Goal: Task Accomplishment & Management: Complete application form

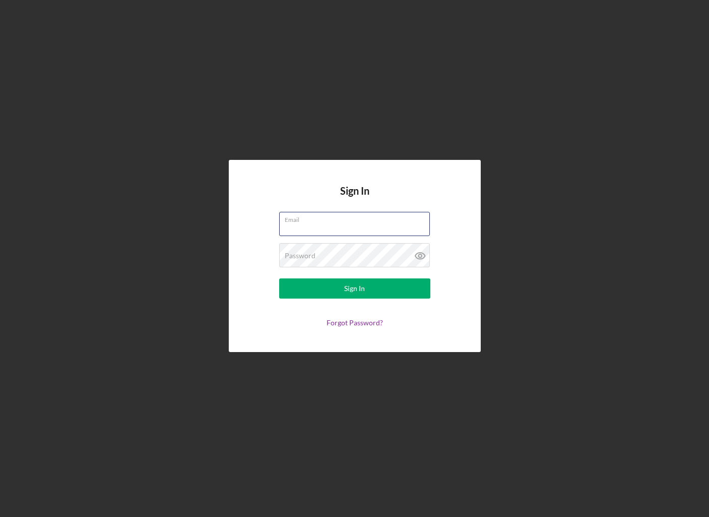
type input "wazhaxi@gmail.com"
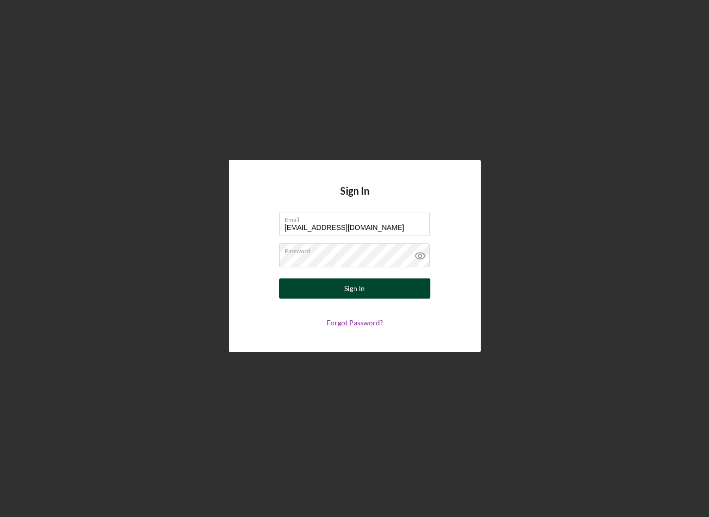
click at [356, 285] on div "Sign In" at bounding box center [354, 288] width 21 height 20
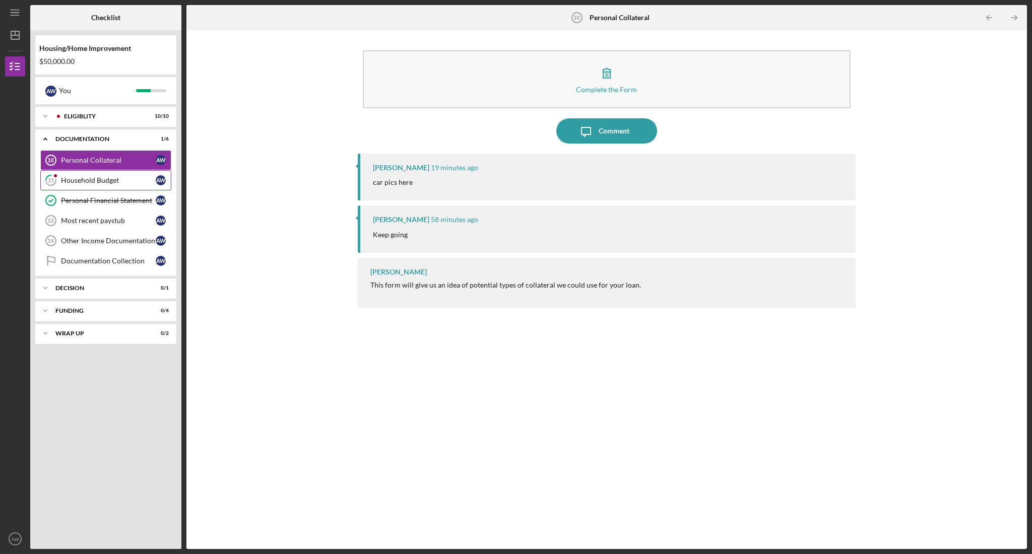
click at [82, 179] on div "Household Budget" at bounding box center [108, 180] width 95 height 8
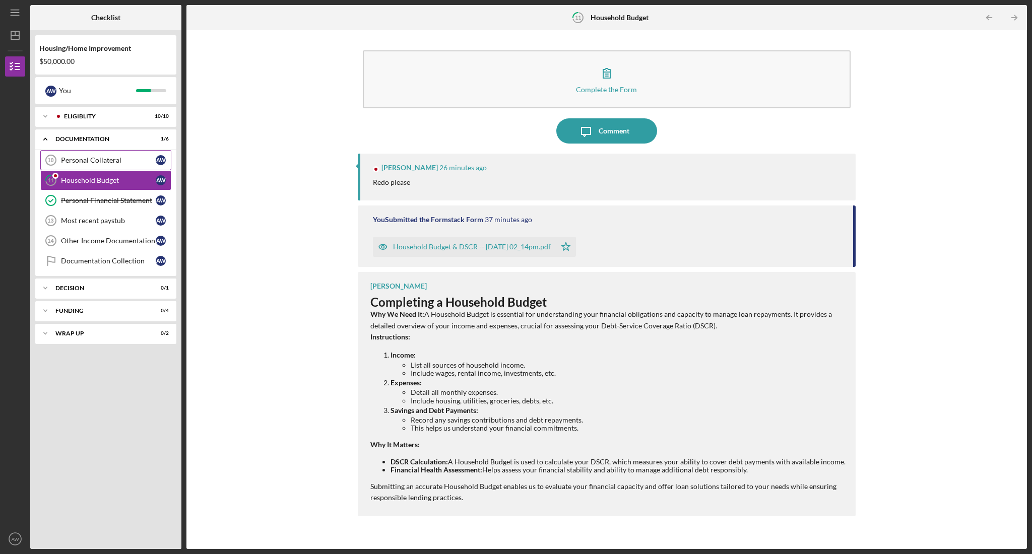
click at [80, 160] on div "Personal Collateral" at bounding box center [108, 160] width 95 height 8
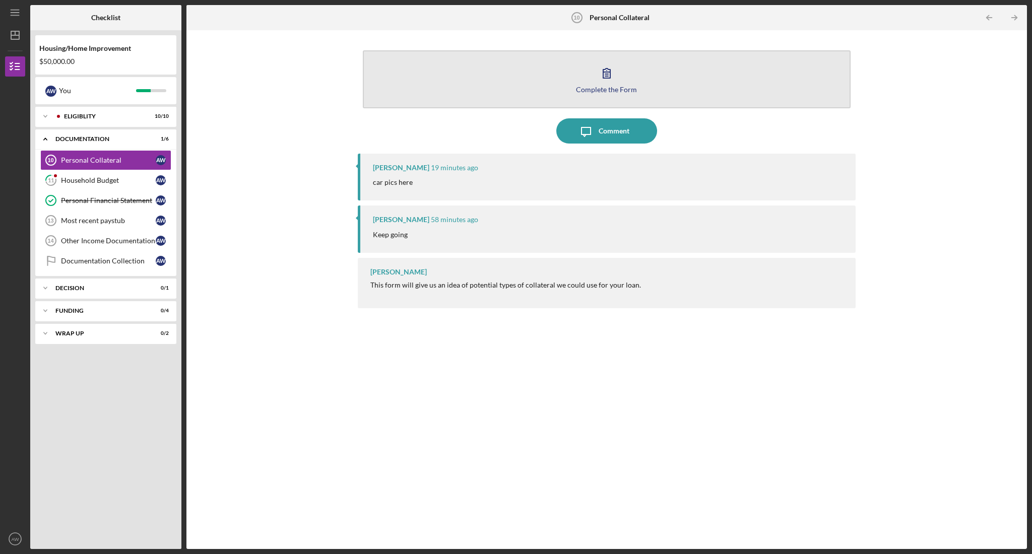
click at [608, 76] on icon "button" at bounding box center [606, 72] width 25 height 25
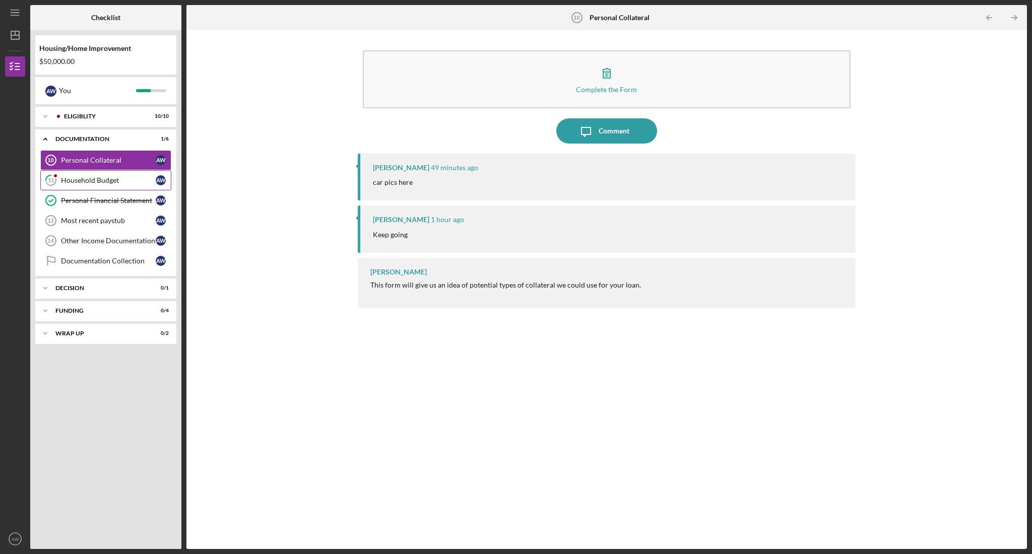
click at [79, 179] on div "Household Budget" at bounding box center [108, 180] width 95 height 8
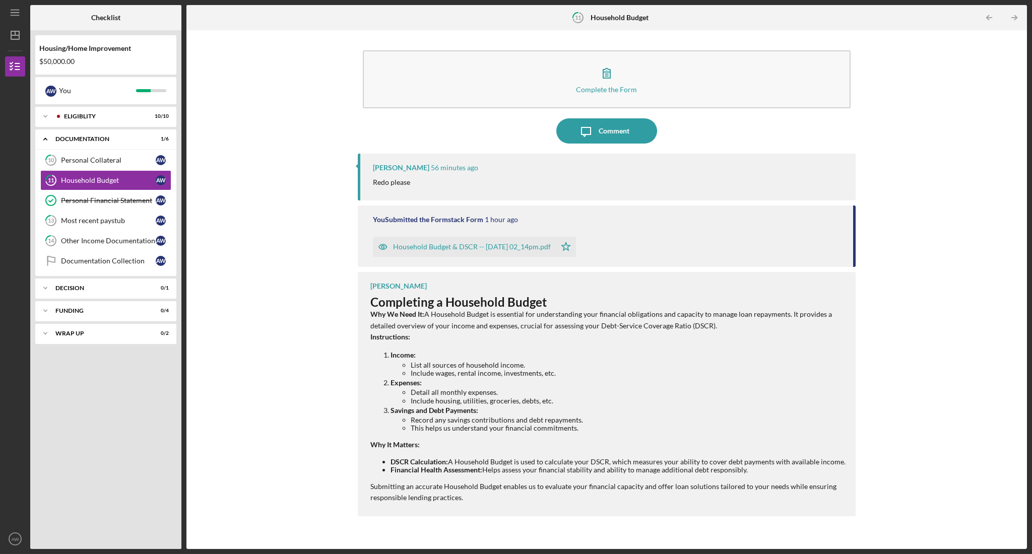
click at [508, 246] on div "Household Budget & DSCR -- [DATE] 02_14pm.pdf" at bounding box center [472, 247] width 158 height 8
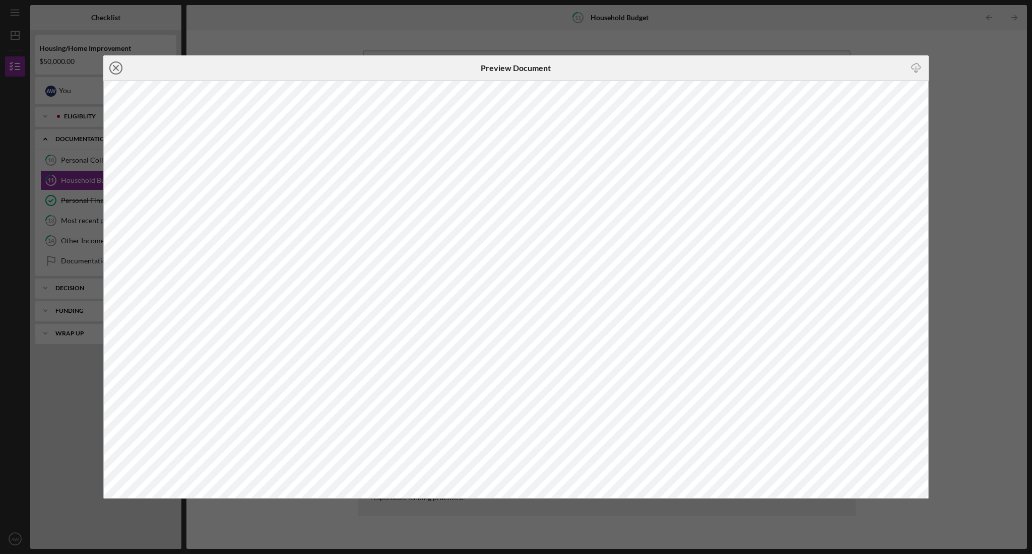
click at [117, 73] on icon "Icon/Close" at bounding box center [115, 67] width 25 height 25
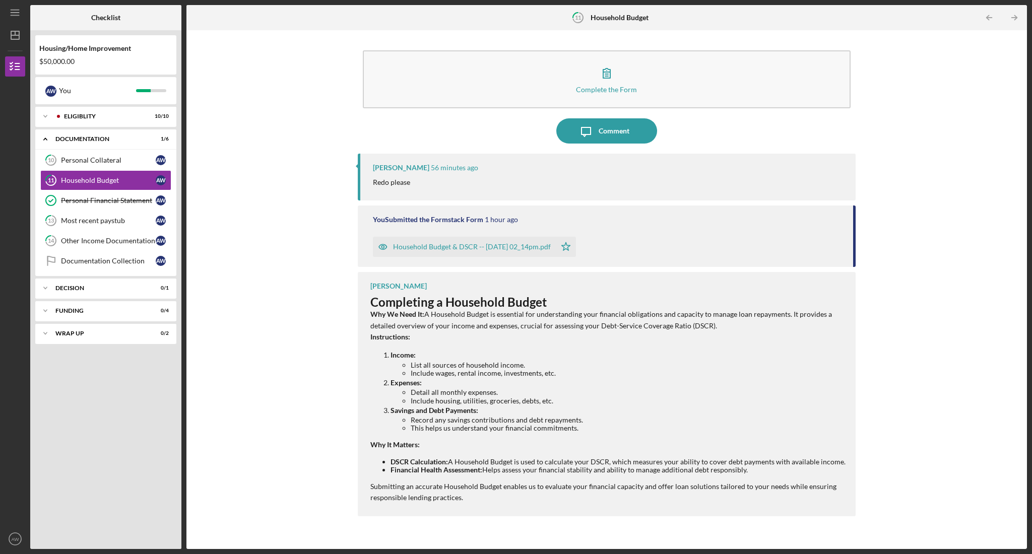
click at [259, 209] on div "Complete the Form Form Icon/Message Comment Michael Roberts 56 minutes ago Redo…" at bounding box center [607, 289] width 831 height 509
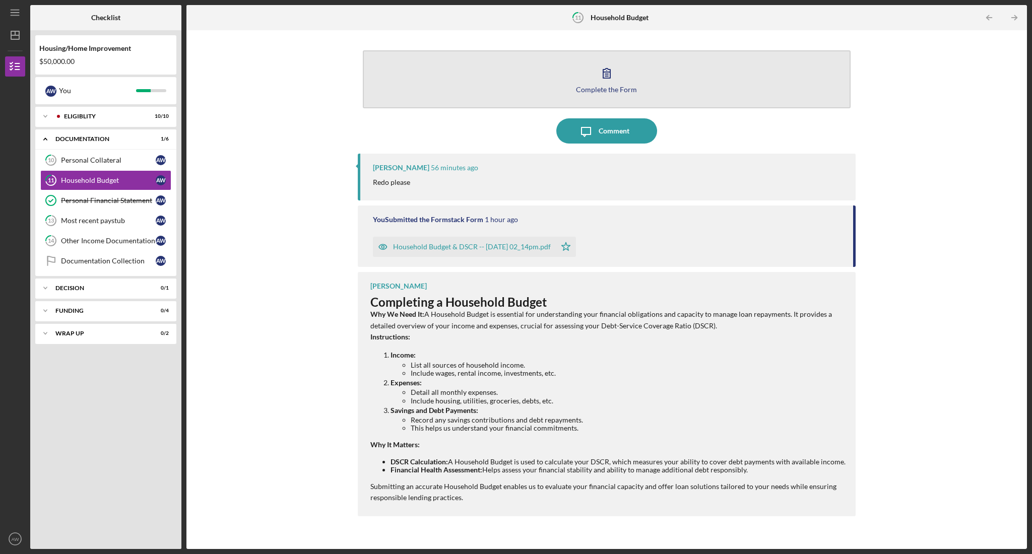
click at [602, 75] on icon "button" at bounding box center [606, 72] width 25 height 25
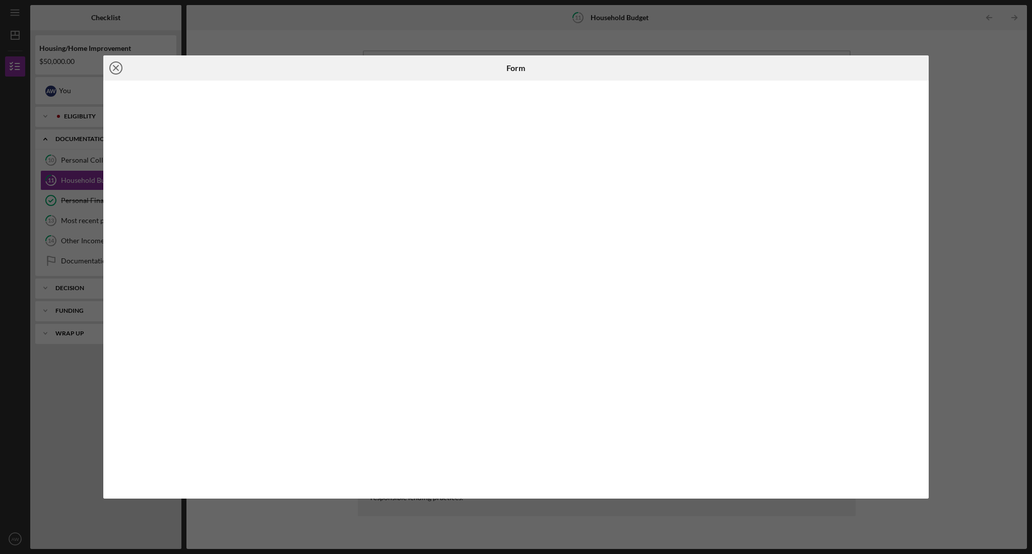
click at [117, 69] on icon "Icon/Close" at bounding box center [115, 67] width 25 height 25
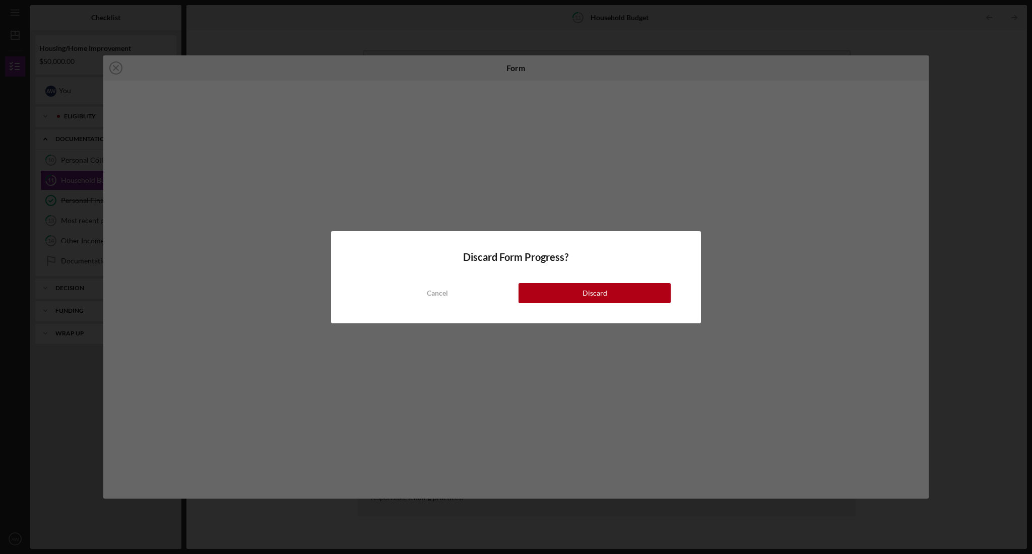
click at [556, 289] on button "Discard" at bounding box center [595, 293] width 152 height 20
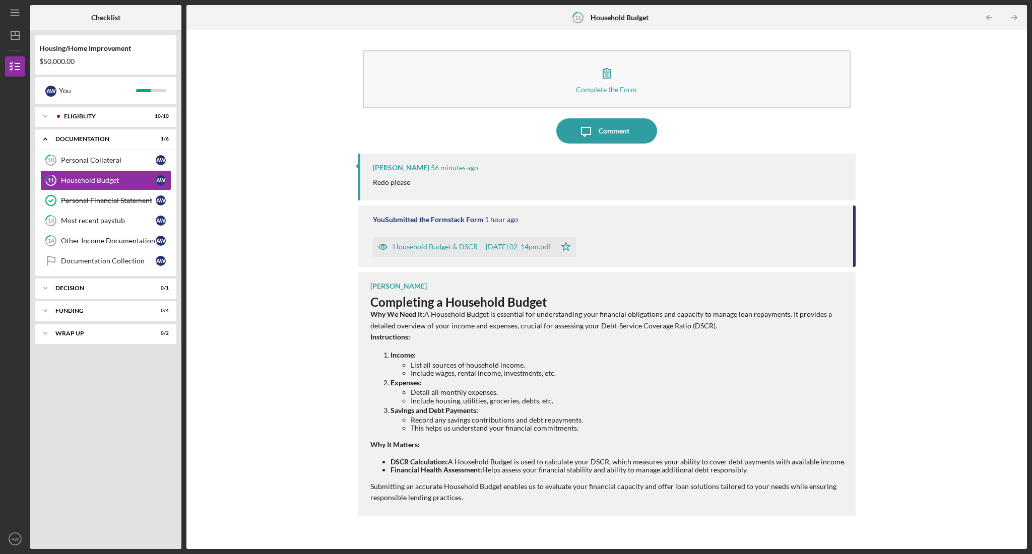
click at [476, 246] on div "Household Budget & DSCR -- [DATE] 02_14pm.pdf" at bounding box center [472, 247] width 158 height 8
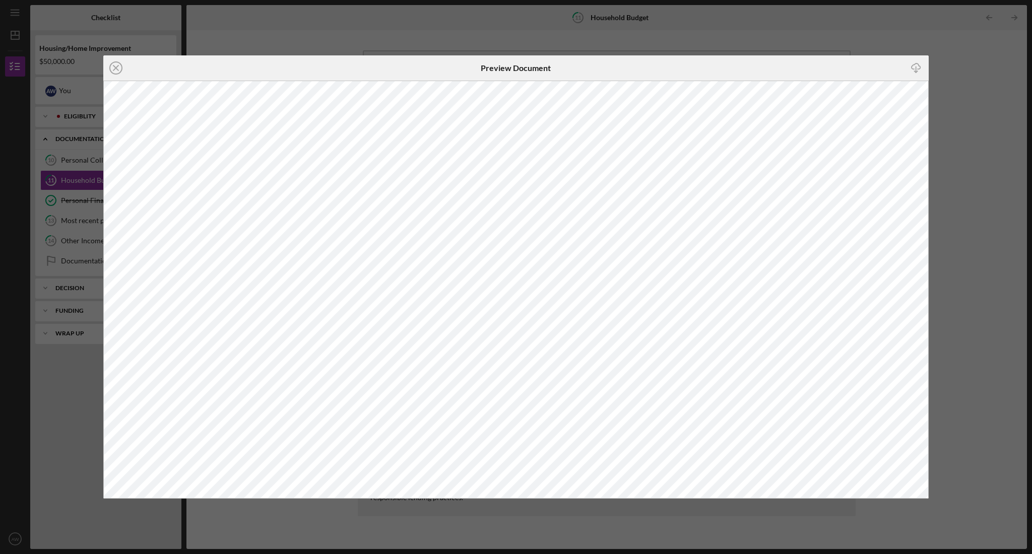
click at [709, 70] on icon "Icon/Download" at bounding box center [916, 68] width 23 height 23
click at [114, 62] on icon "Icon/Close" at bounding box center [115, 67] width 25 height 25
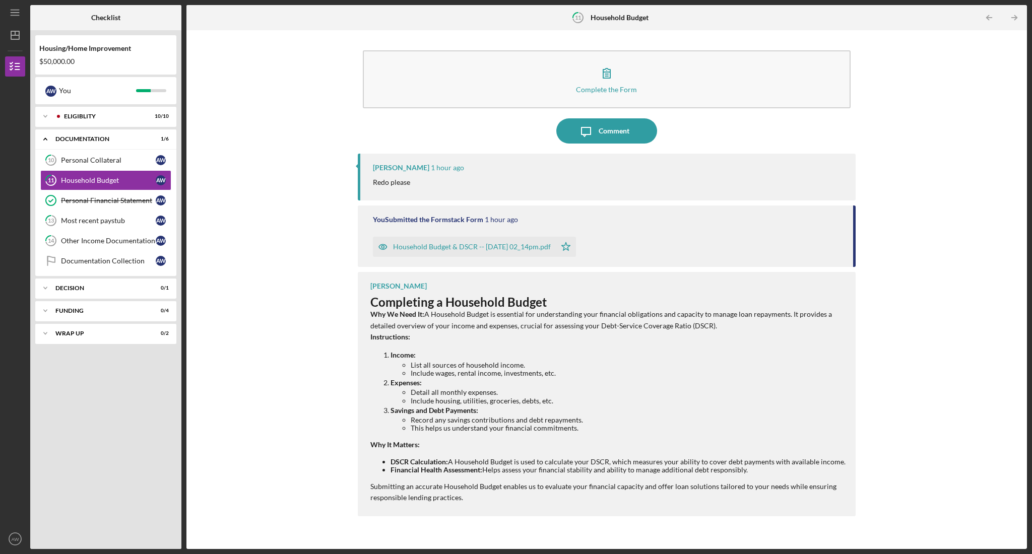
click at [235, 72] on div "Complete the Form Form Icon/Message Comment Michael Roberts 1 hour ago Redo ple…" at bounding box center [607, 289] width 831 height 509
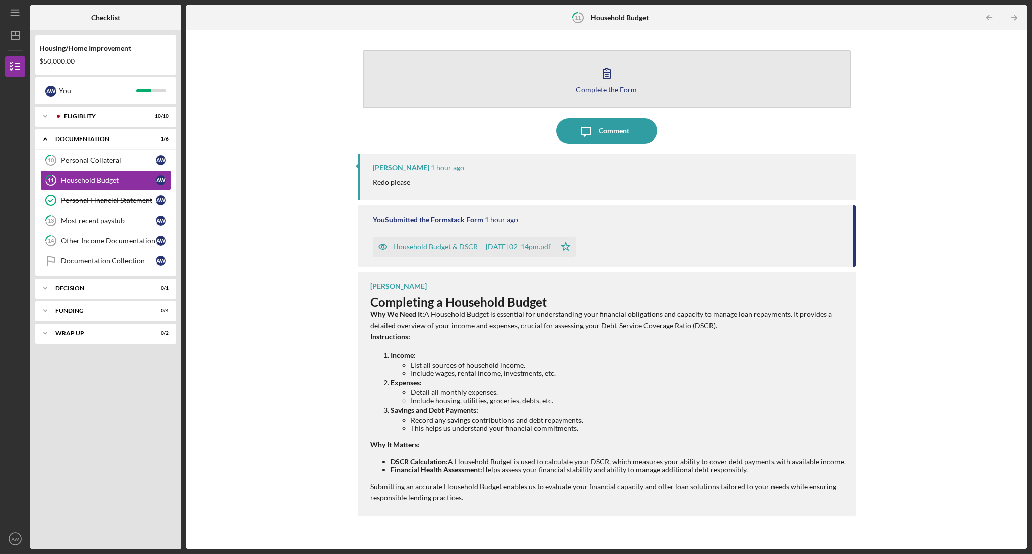
click at [609, 76] on icon "button" at bounding box center [606, 72] width 25 height 25
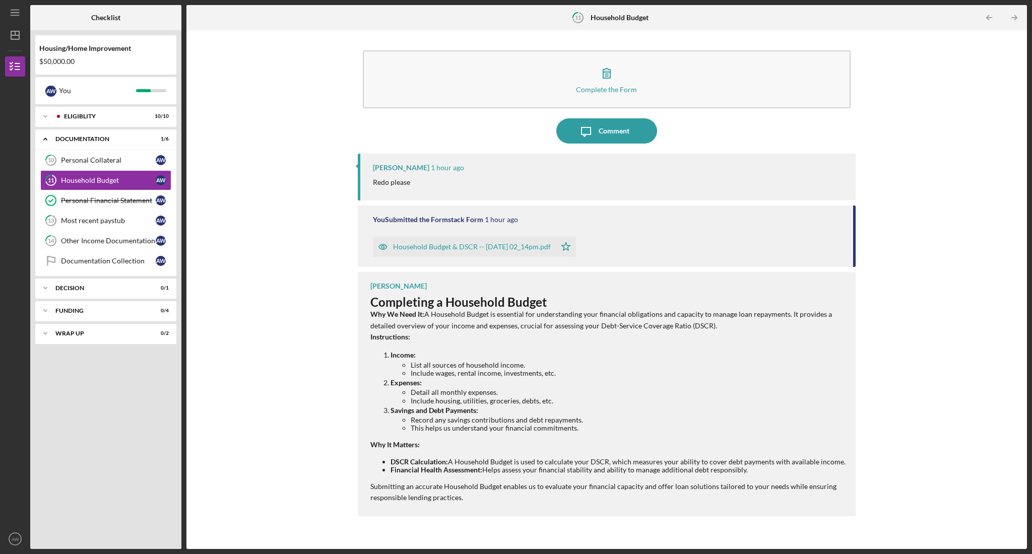
click at [297, 476] on div "Complete the Form Form Icon/Message Comment Michael Roberts 1 hour ago Redo ple…" at bounding box center [607, 289] width 831 height 509
click at [617, 131] on div "Comment" at bounding box center [614, 130] width 31 height 25
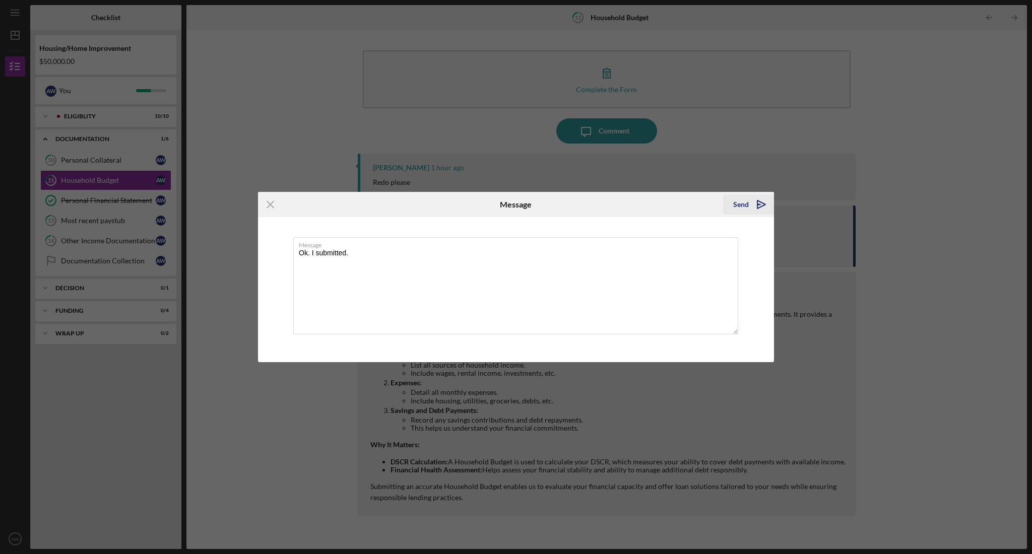
type textarea "Ok. I submitted."
click at [709, 202] on div "Send" at bounding box center [741, 205] width 16 height 20
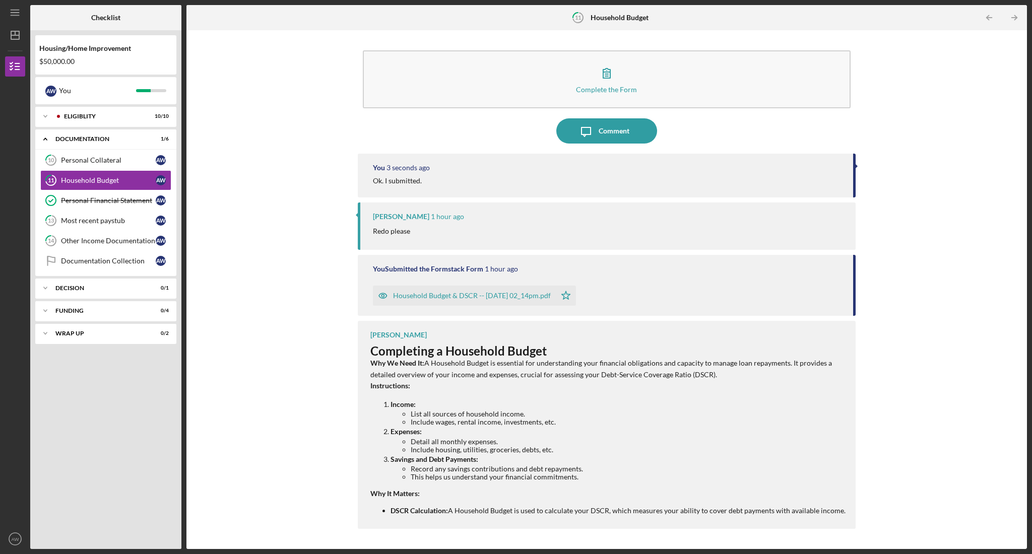
click at [491, 296] on div "Household Budget & DSCR -- [DATE] 02_14pm.pdf" at bounding box center [472, 296] width 158 height 8
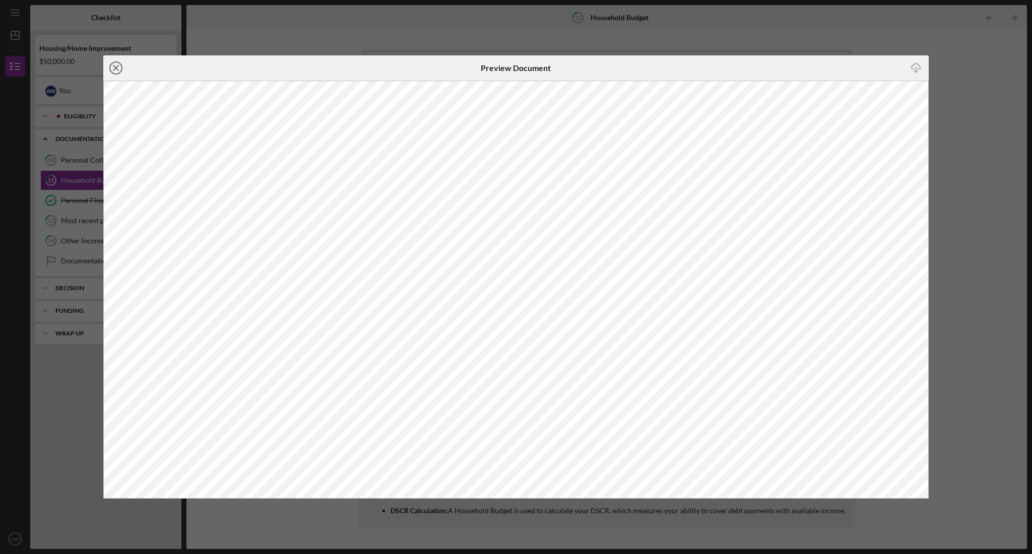
click at [119, 69] on icon "Icon/Close" at bounding box center [115, 67] width 25 height 25
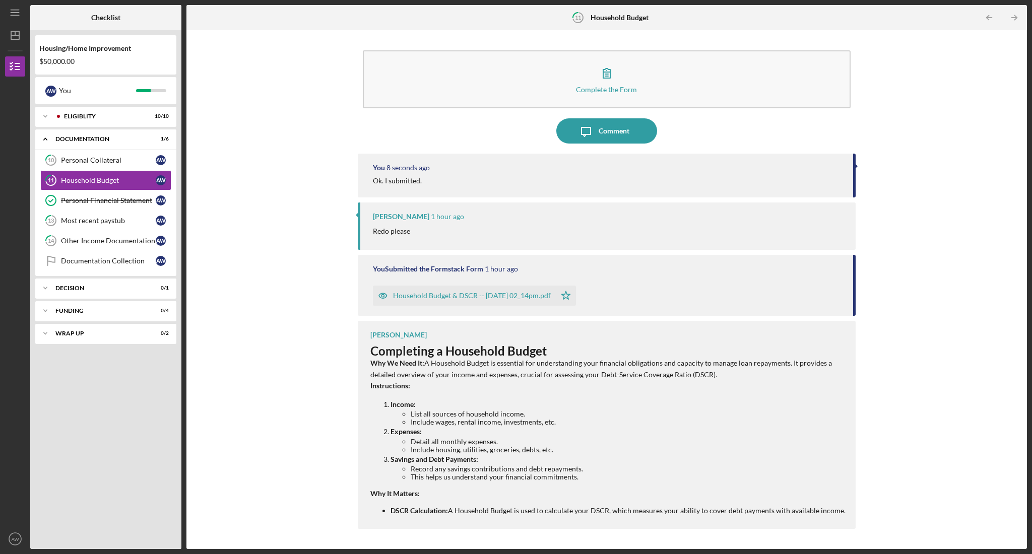
click at [287, 76] on div "Complete the Form Form Icon/Message Comment You 8 seconds ago Ok. I submitted. …" at bounding box center [607, 289] width 831 height 509
click at [709, 385] on p "Instructions:" at bounding box center [608, 386] width 476 height 11
click at [300, 91] on div "Complete the Form Form Icon/Message Comment You 17 seconds ago Ok. I submitted.…" at bounding box center [607, 289] width 831 height 509
click at [10, 66] on icon "button" at bounding box center [15, 66] width 25 height 25
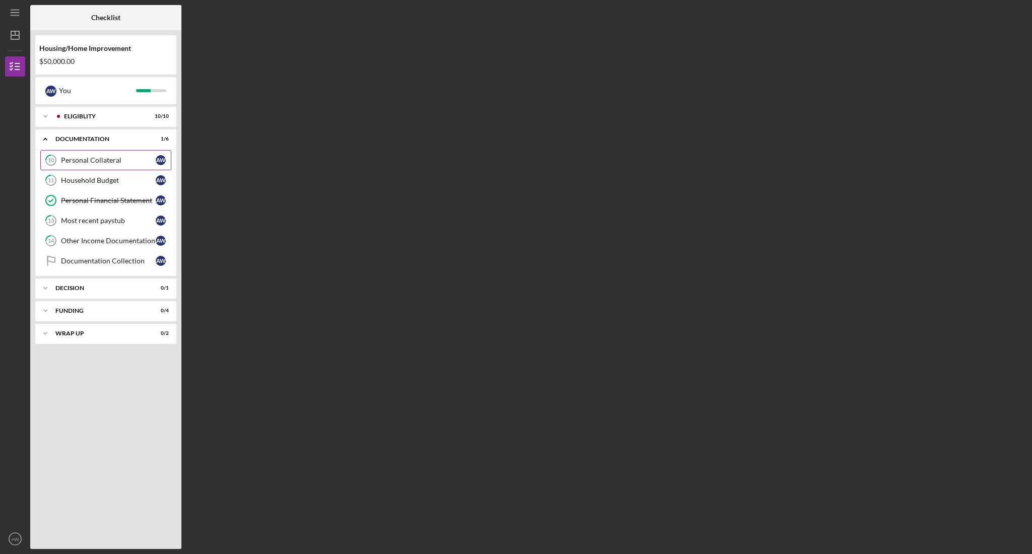
click at [87, 159] on div "Personal Collateral" at bounding box center [108, 160] width 95 height 8
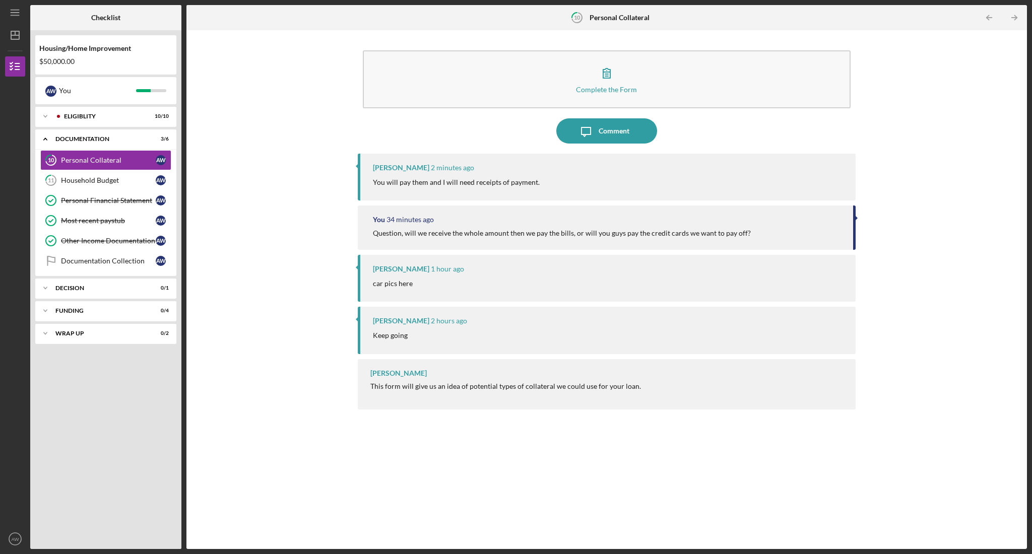
click at [389, 189] on div "Michael Roberts 2 minutes ago You will pay them and I will need receipts of pay…" at bounding box center [607, 177] width 499 height 47
click at [115, 265] on div "Documentation Collection" at bounding box center [108, 261] width 95 height 8
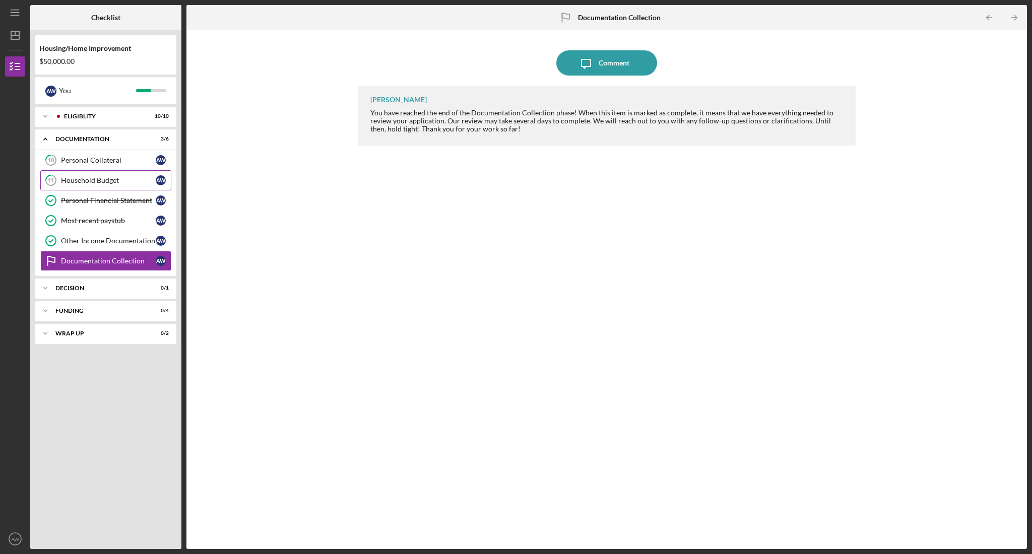
click at [91, 185] on link "11 Household Budget A W" at bounding box center [105, 180] width 131 height 20
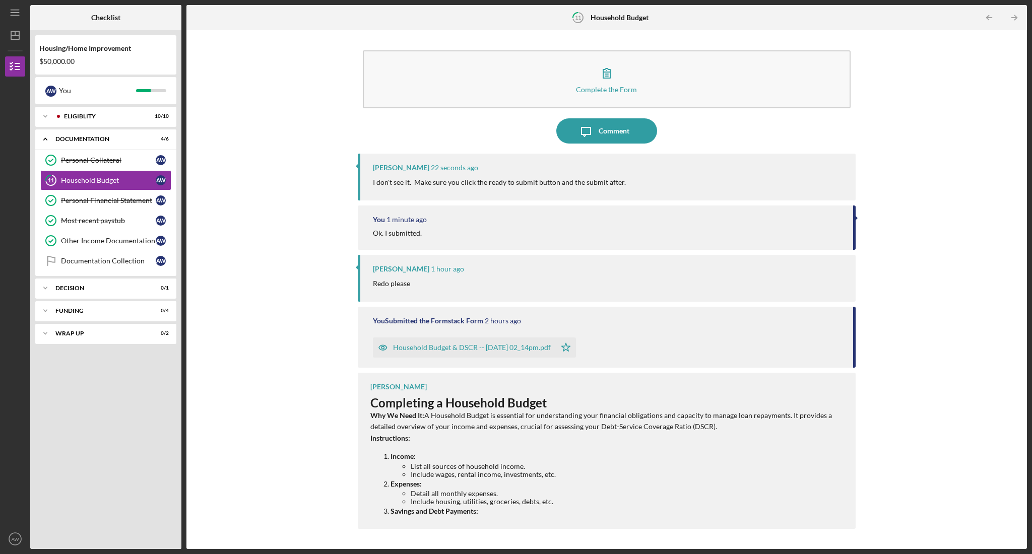
click at [275, 179] on div "Complete the Form Form Icon/Message Comment Michael Roberts 22 seconds ago I do…" at bounding box center [607, 289] width 831 height 509
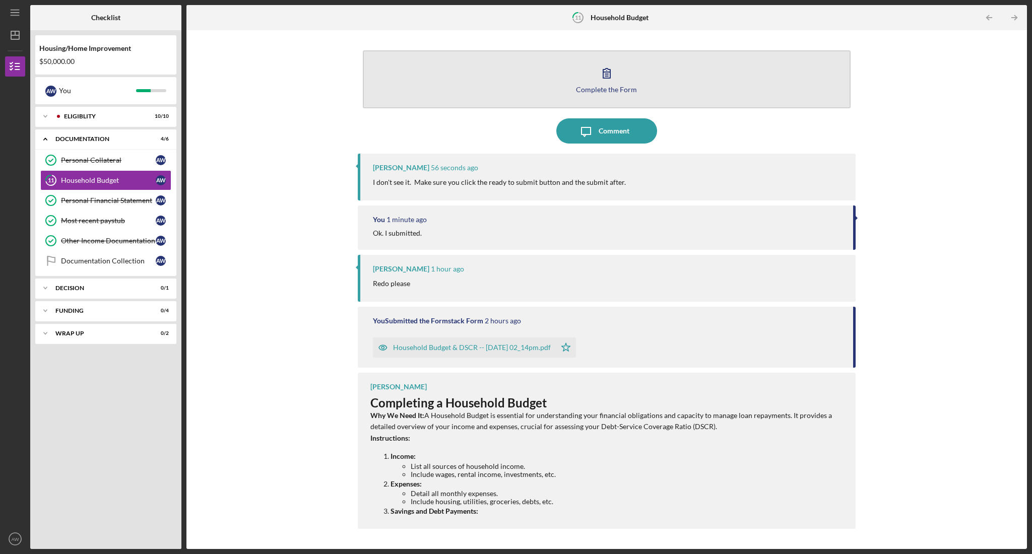
click at [601, 75] on icon "button" at bounding box center [606, 72] width 25 height 25
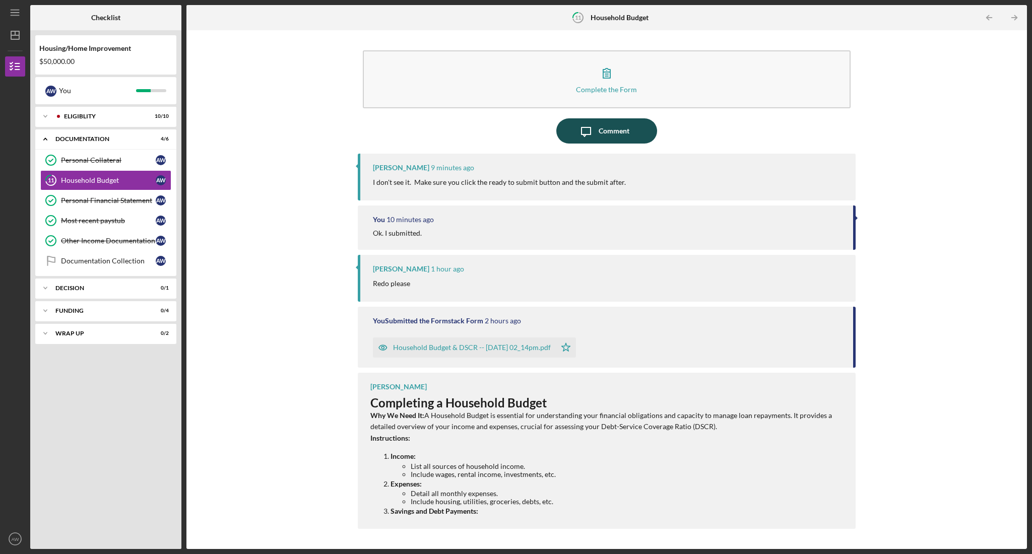
click at [624, 133] on div "Comment" at bounding box center [614, 130] width 31 height 25
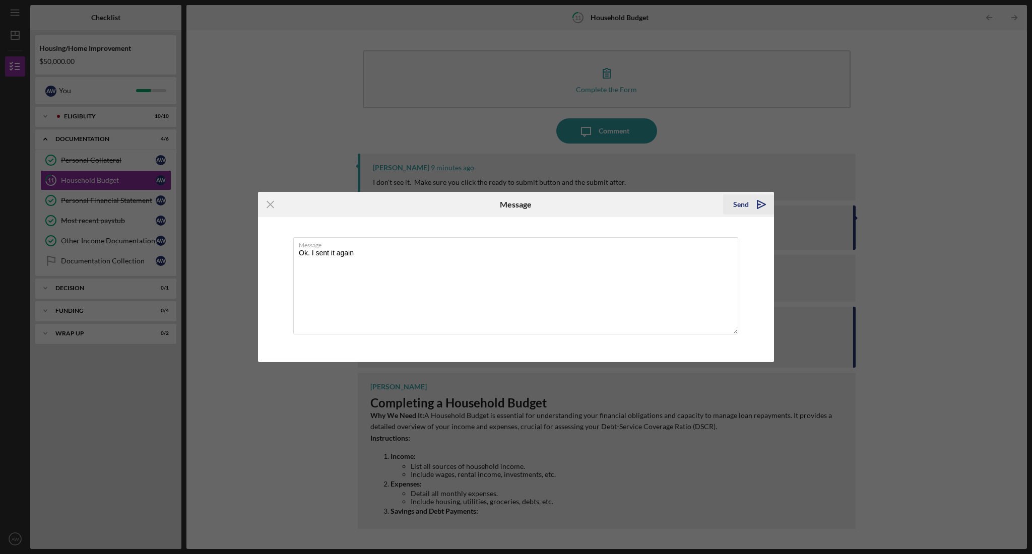
type textarea "Ok. I sent it again"
click at [709, 202] on icon "Icon/icon-invite-send" at bounding box center [761, 204] width 25 height 25
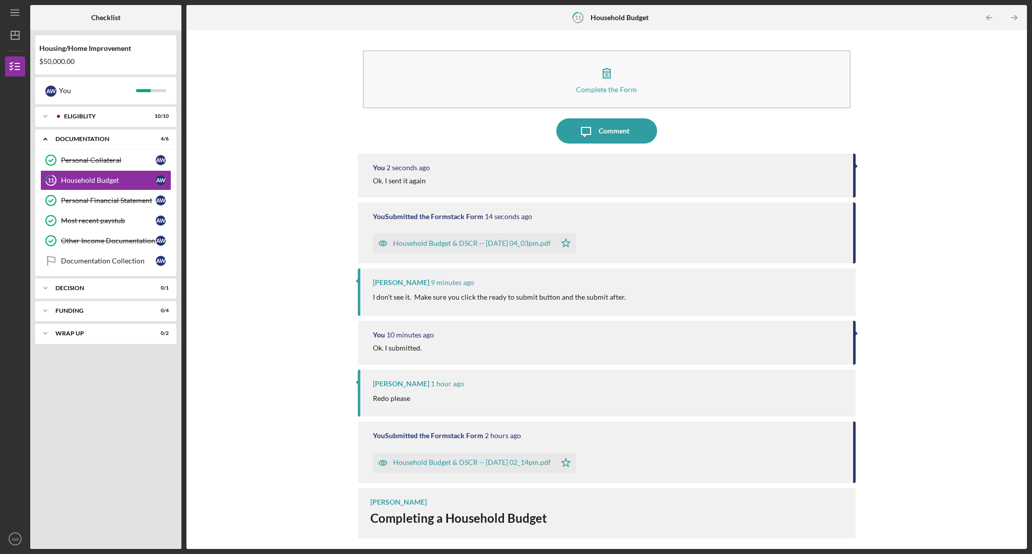
click at [709, 183] on div "Complete the Form Form Icon/Message Comment You 2 seconds ago Ok. I sent it aga…" at bounding box center [607, 289] width 831 height 509
click at [471, 244] on div "Household Budget & DSCR -- [DATE] 04_03pm.pdf" at bounding box center [472, 243] width 158 height 8
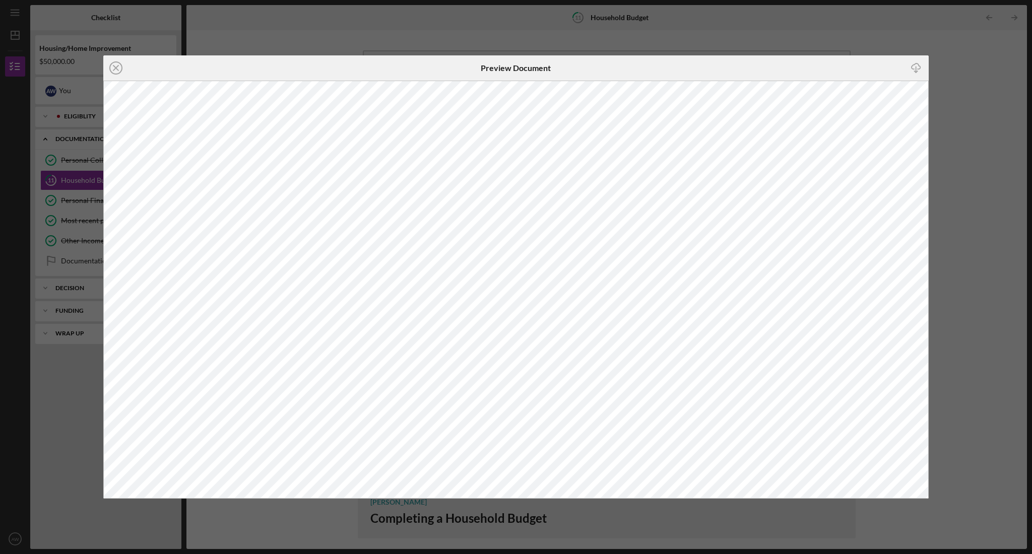
click at [709, 72] on polyline "button" at bounding box center [917, 72] width 4 height 2
click at [709, 67] on icon "Icon/Download" at bounding box center [916, 68] width 23 height 23
click at [114, 71] on icon "Icon/Close" at bounding box center [115, 67] width 25 height 25
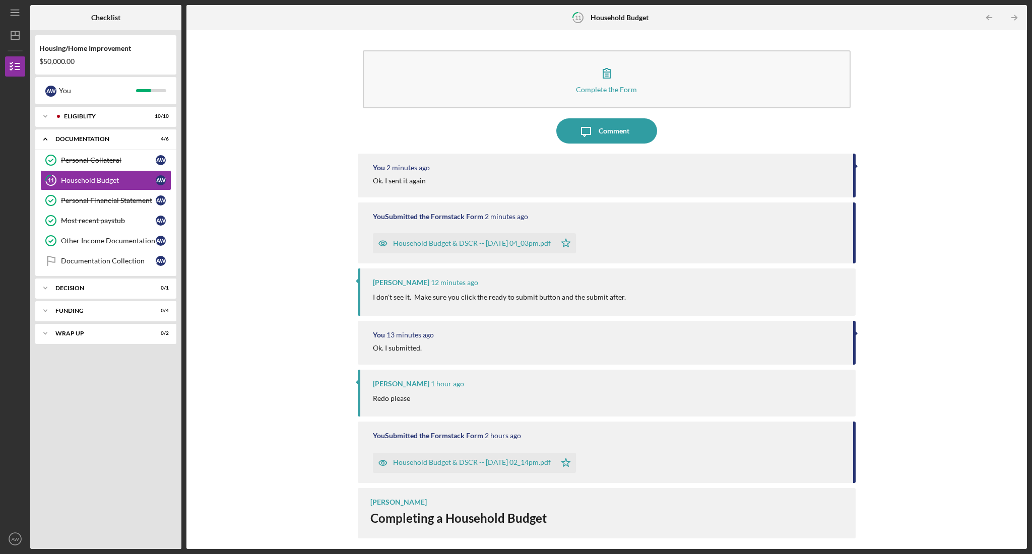
click at [248, 197] on div "Complete the Form Form Icon/Message Comment You 2 minutes ago Ok. I sent it aga…" at bounding box center [607, 289] width 831 height 509
click at [112, 193] on link "Personal Financial Statement Personal Financial Statement A W" at bounding box center [105, 201] width 131 height 20
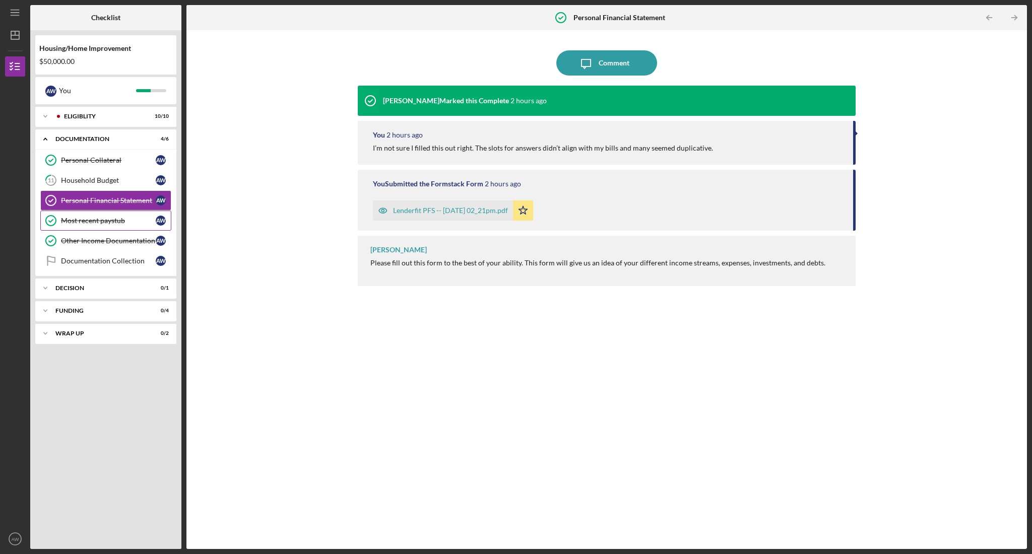
click at [90, 222] on div "Most recent paystub" at bounding box center [108, 221] width 95 height 8
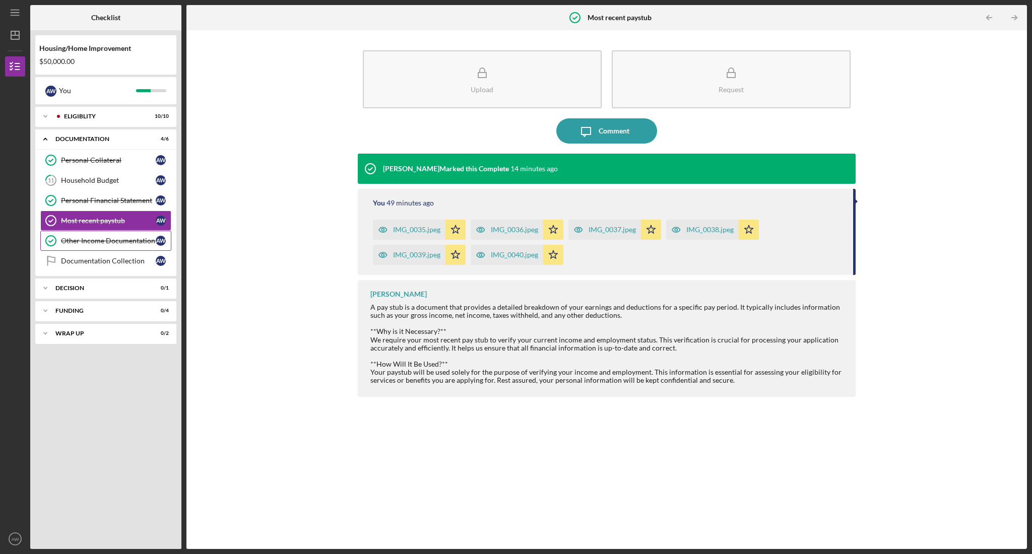
click at [93, 241] on div "Other Income Documentation" at bounding box center [108, 241] width 95 height 8
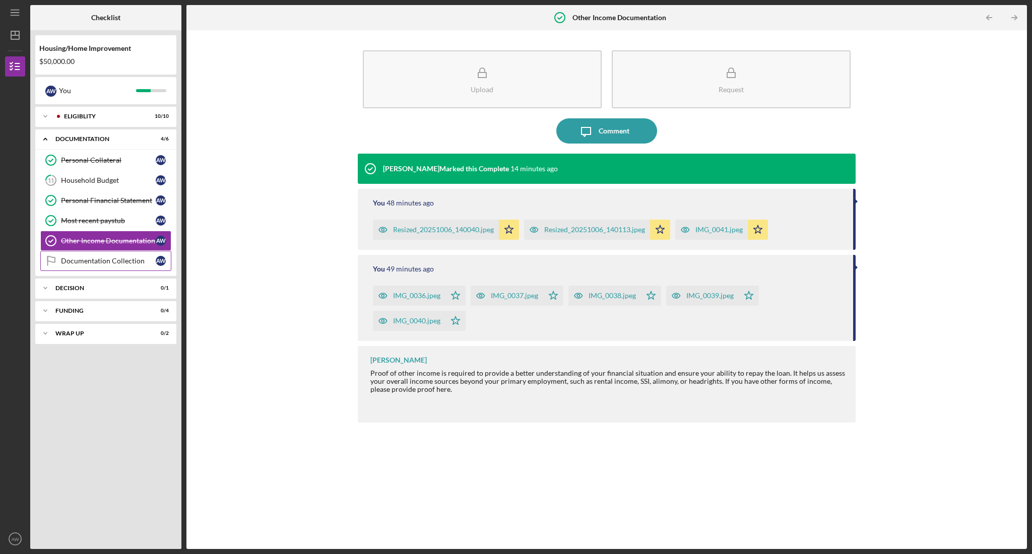
click at [93, 261] on div "Documentation Collection" at bounding box center [108, 261] width 95 height 8
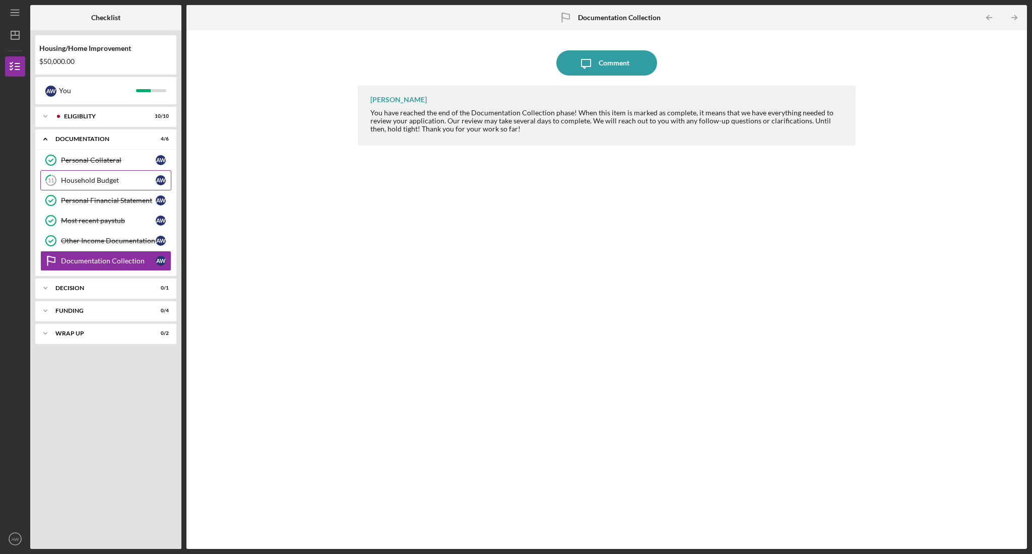
click at [90, 184] on link "11 Household Budget A W" at bounding box center [105, 180] width 131 height 20
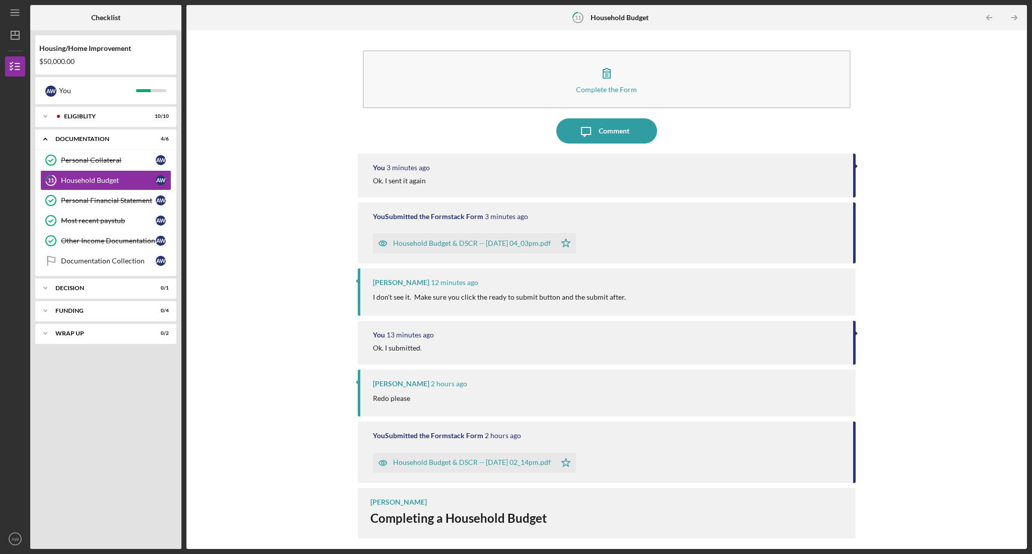
click at [245, 202] on div "Complete the Form Form Icon/Message Comment You 3 minutes ago Ok. I sent it aga…" at bounding box center [607, 289] width 831 height 509
click at [576, 243] on icon "Icon/Star" at bounding box center [566, 243] width 20 height 20
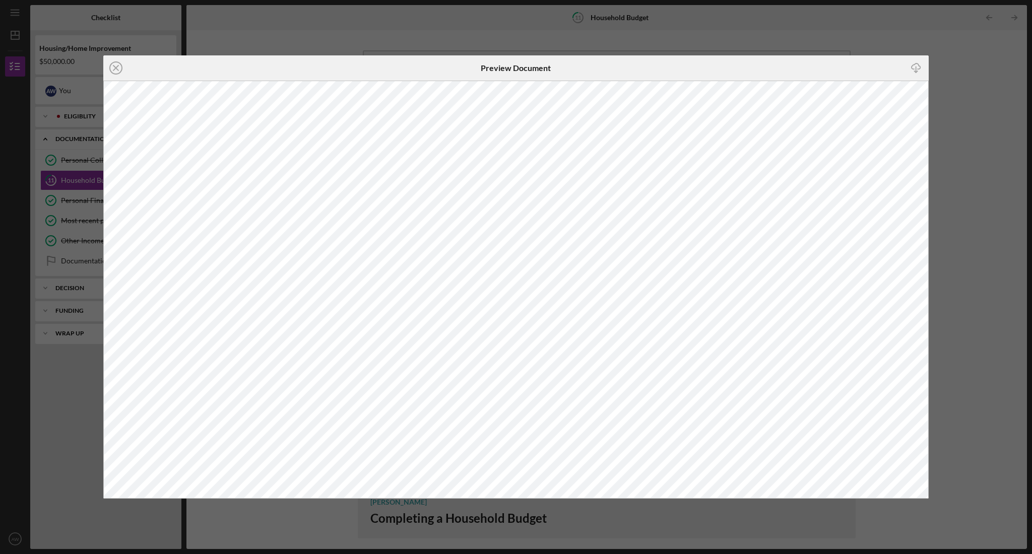
click at [709, 65] on icon "button" at bounding box center [916, 67] width 9 height 6
click at [709, 38] on div "Icon/Close Preview Document Icon/Download" at bounding box center [516, 277] width 1032 height 554
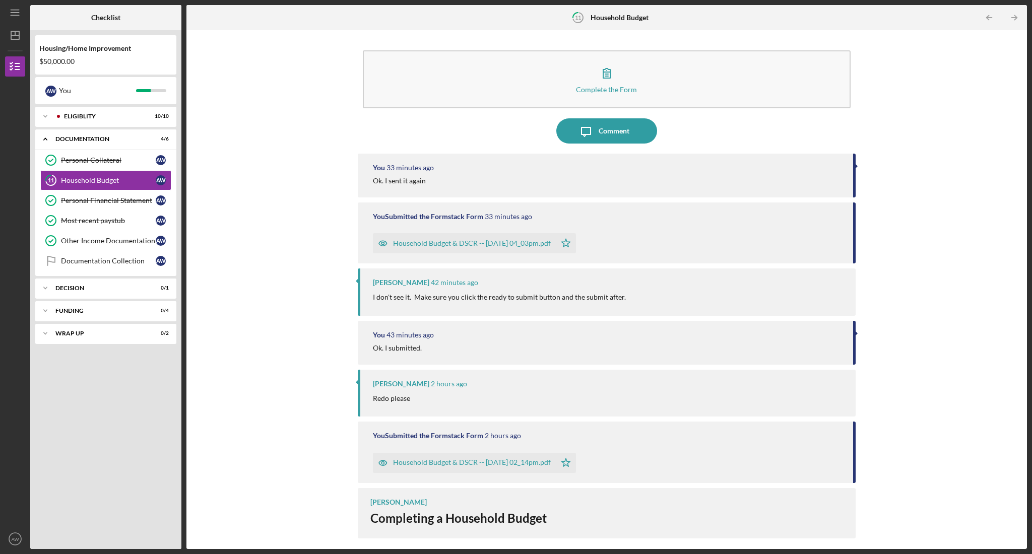
click at [230, 347] on div "Complete the Form Form Icon/Message Comment You 33 minutes ago Ok. I sent it ag…" at bounding box center [607, 289] width 831 height 509
drag, startPoint x: 331, startPoint y: 162, endPoint x: 325, endPoint y: 165, distance: 7.0
click at [331, 162] on div "Complete the Form Form Icon/Message Comment You 33 minutes ago Ok. I sent it ag…" at bounding box center [607, 289] width 831 height 509
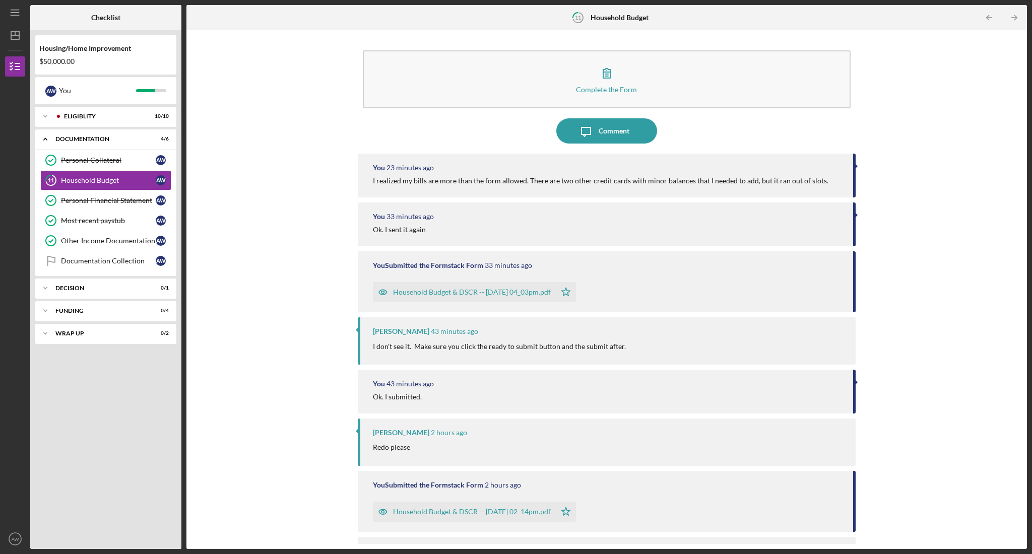
click at [279, 214] on div "Complete the Form Form Icon/Message Comment You 23 minutes ago I realized my bi…" at bounding box center [607, 289] width 831 height 509
click at [296, 176] on div "Complete the Form Form Icon/Message Comment You 23 minutes ago I realized my bi…" at bounding box center [607, 289] width 831 height 509
click at [76, 118] on div "Eligiblity" at bounding box center [114, 116] width 100 height 6
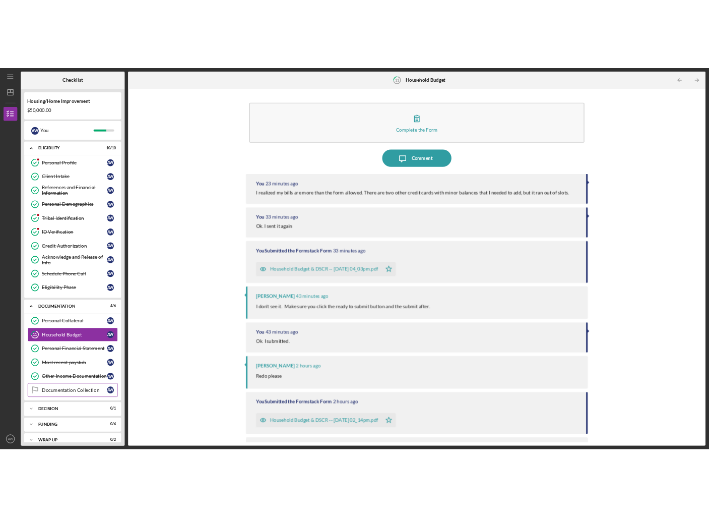
scroll to position [12, 0]
